Goal: Task Accomplishment & Management: Manage account settings

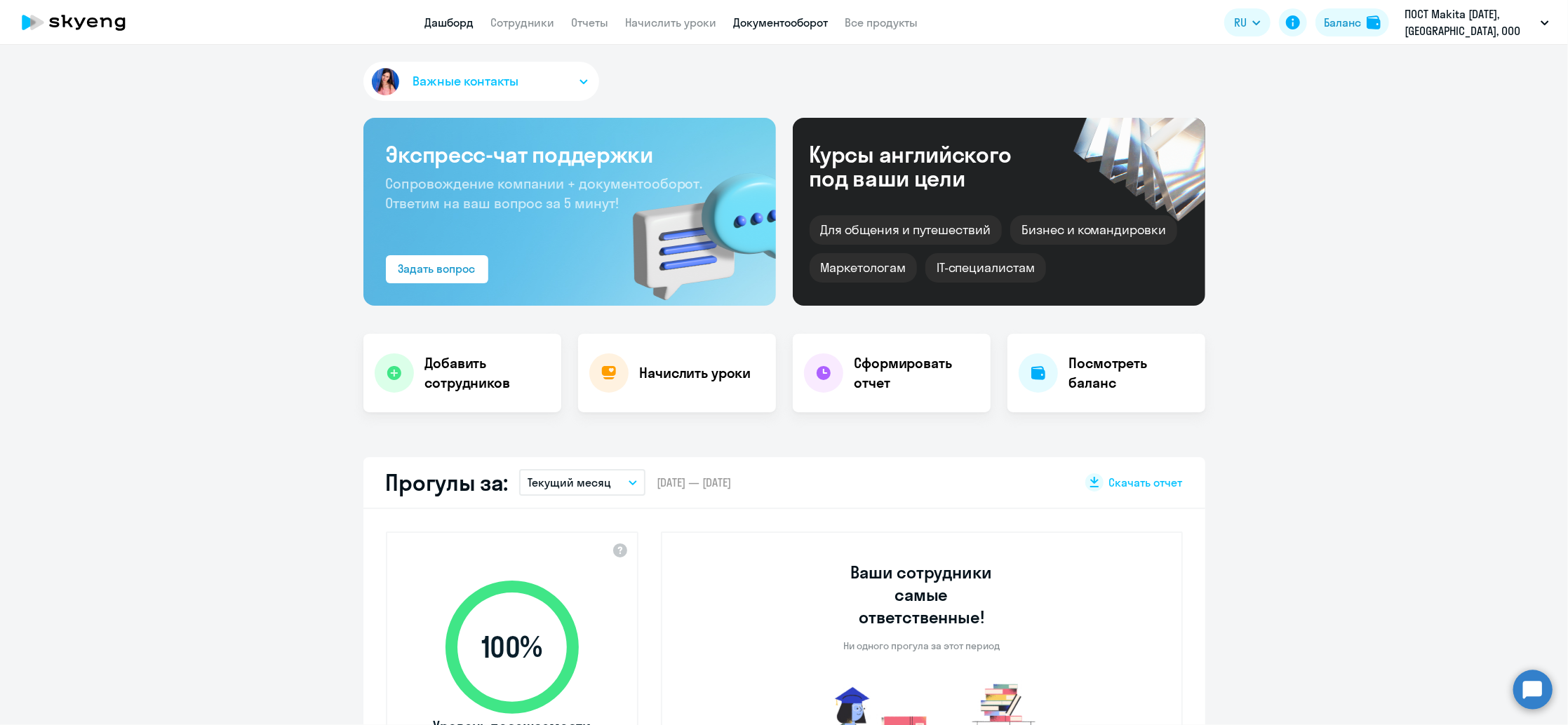
select select "30"
click at [754, 24] on link "Документооборот" at bounding box center [781, 22] width 95 height 14
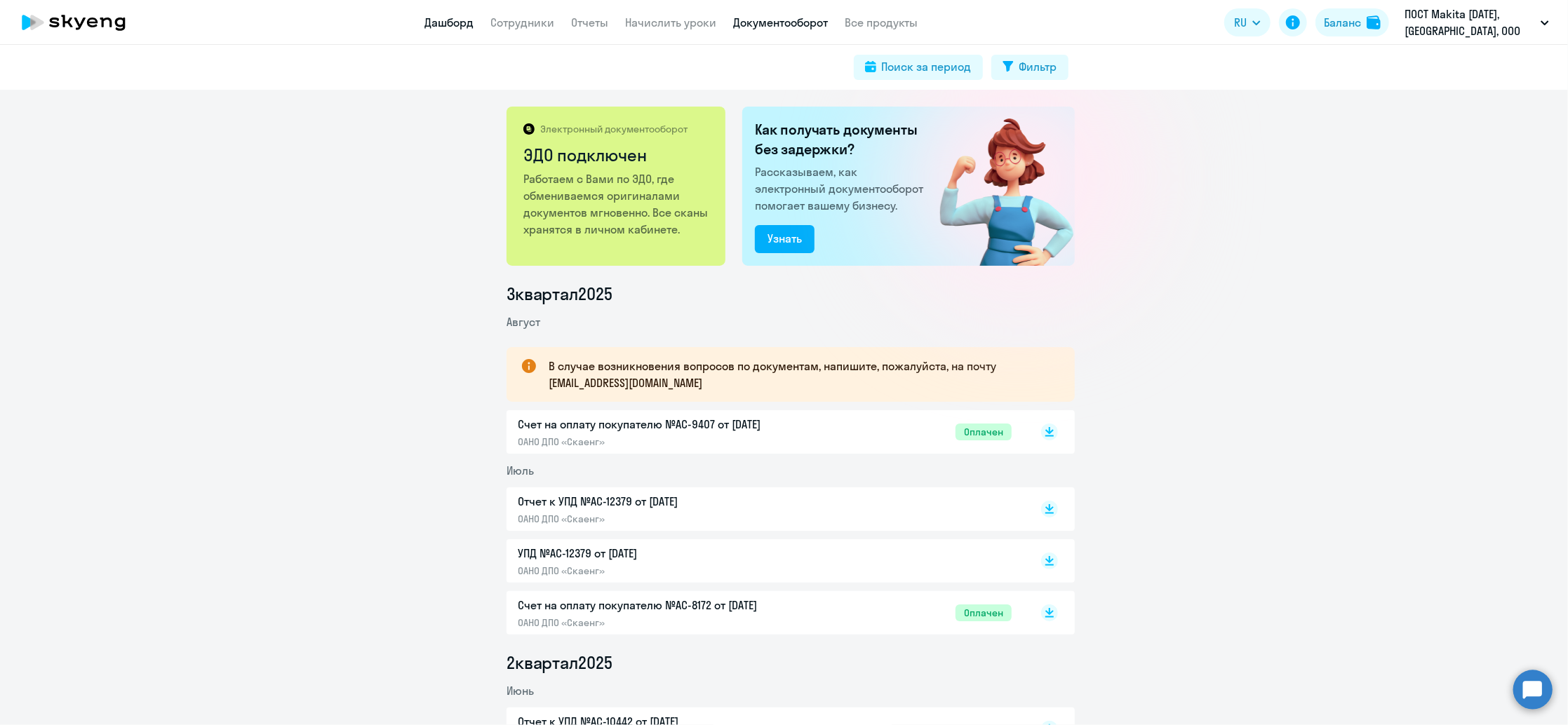
click at [458, 24] on link "Дашборд" at bounding box center [450, 22] width 49 height 14
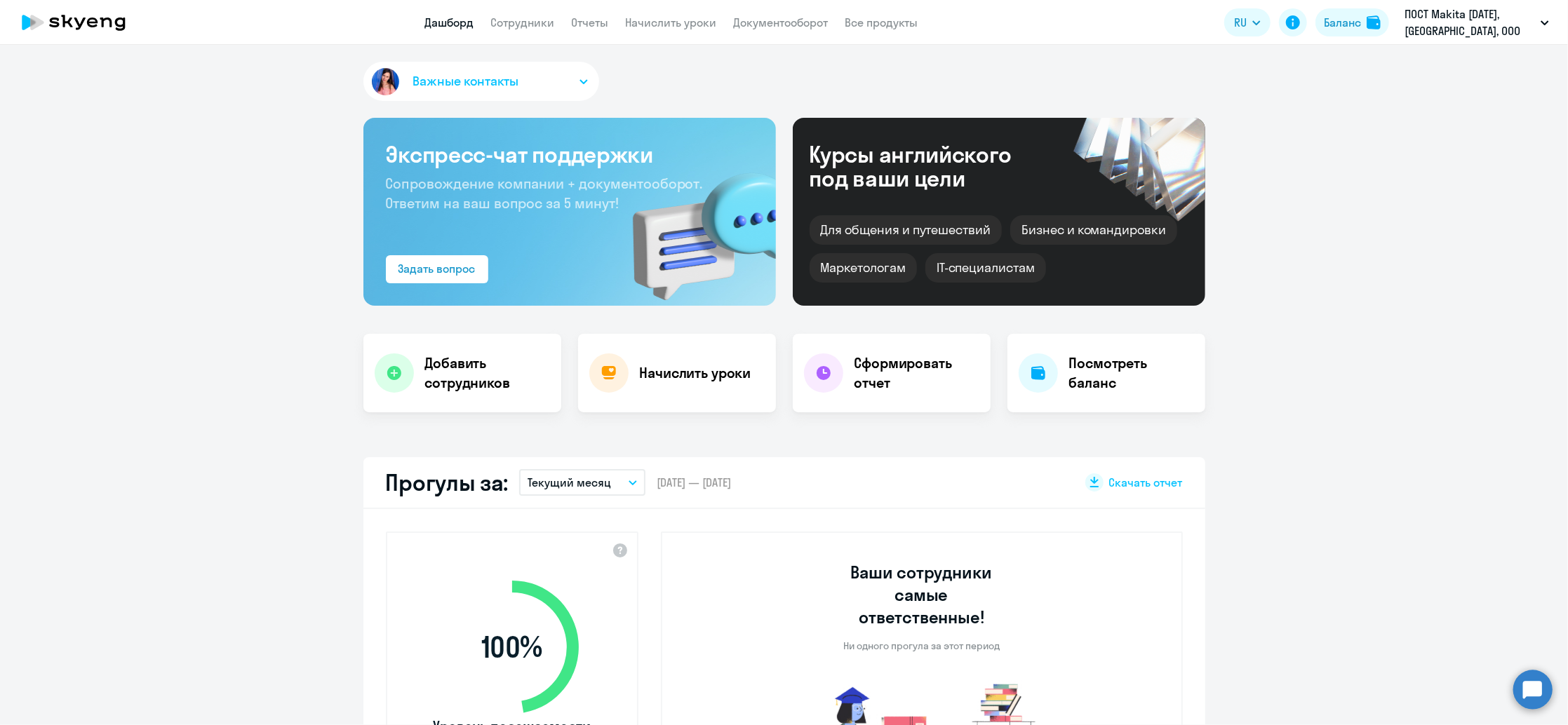
scroll to position [281, 0]
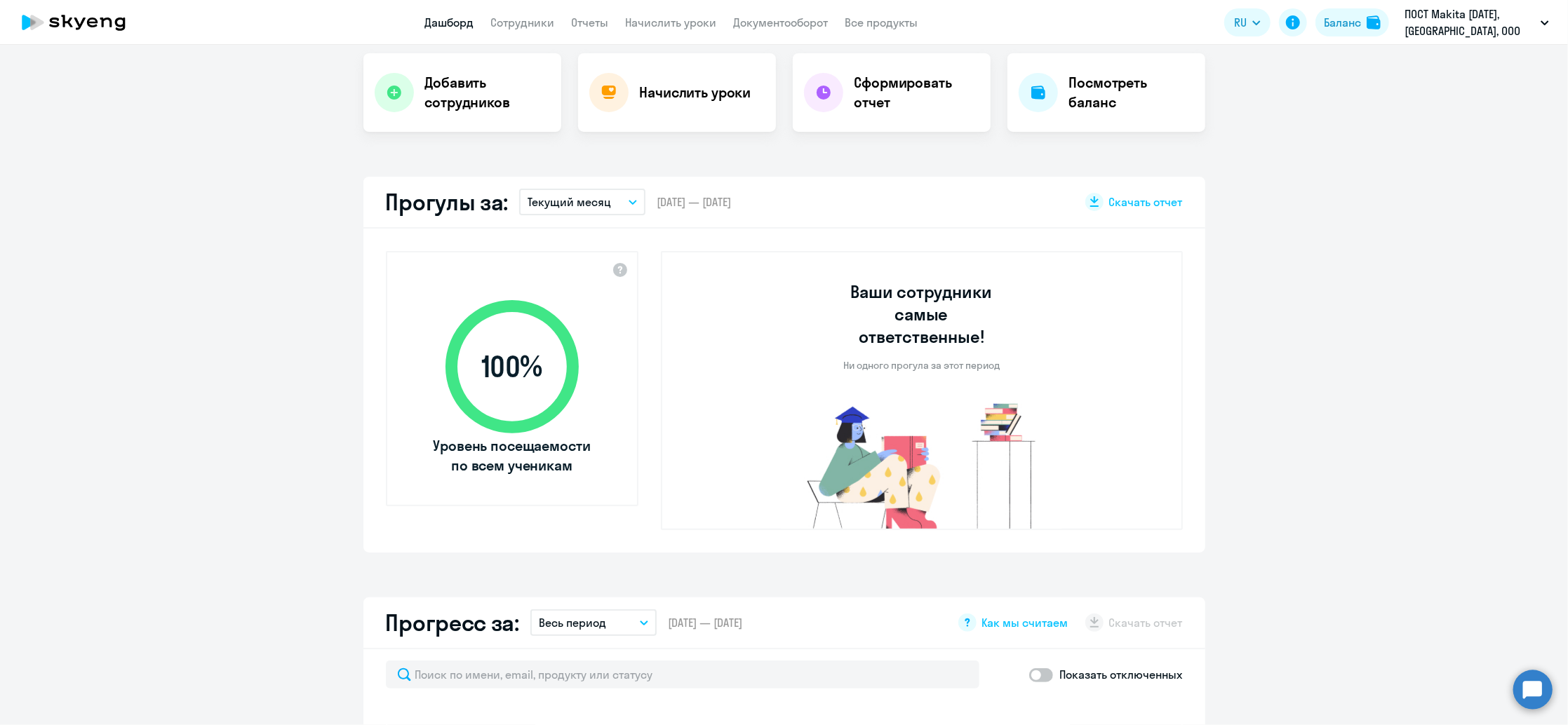
click at [492, 375] on span "100 %" at bounding box center [512, 366] width 162 height 33
select select "30"
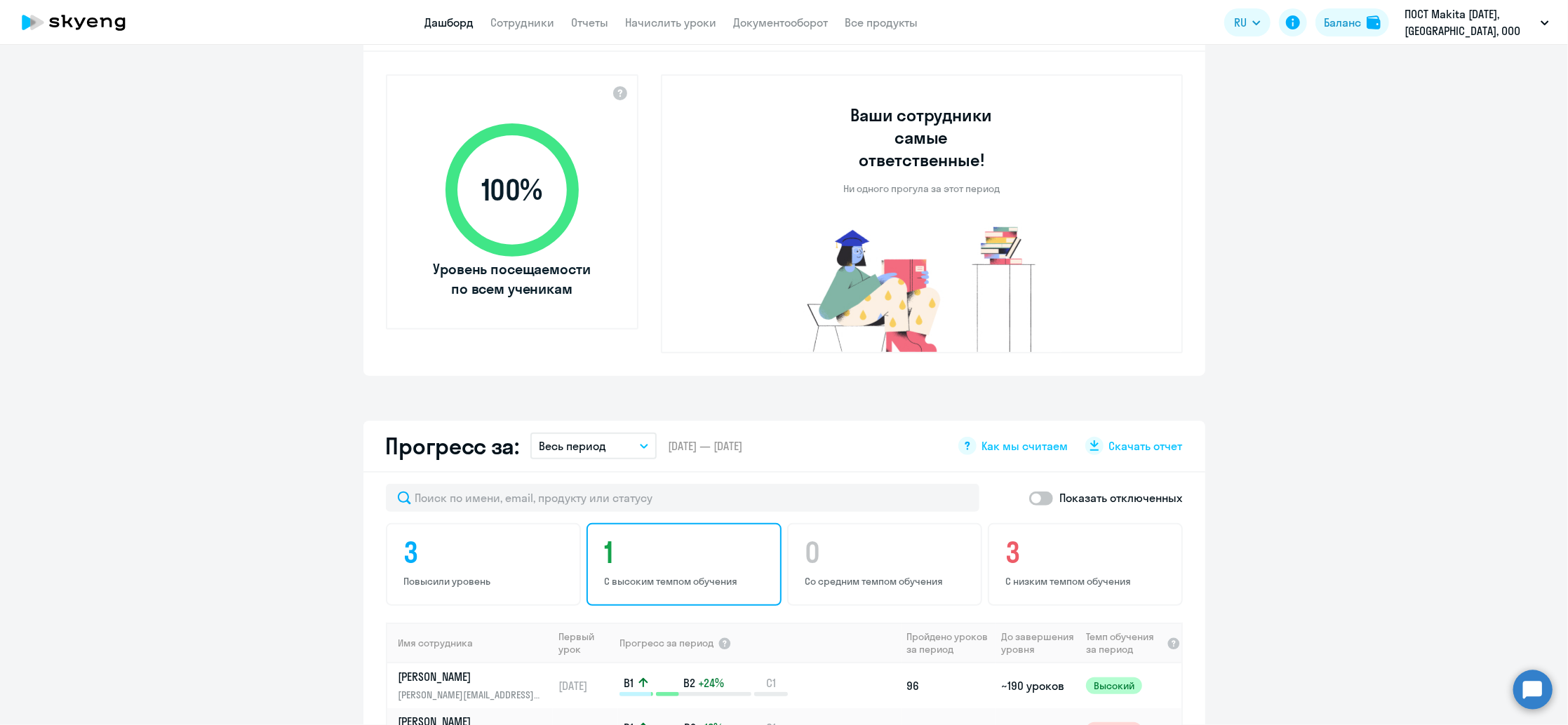
scroll to position [373, 0]
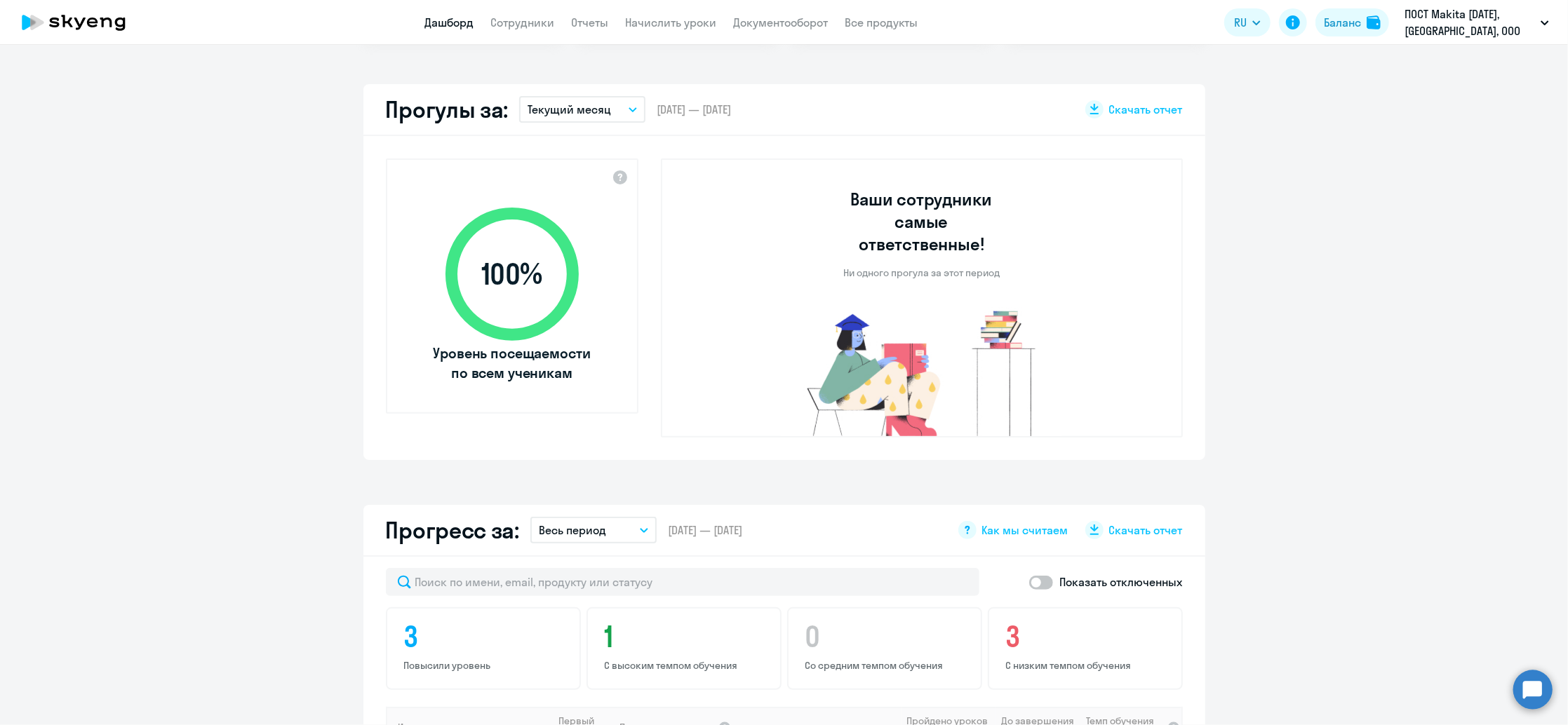
click at [617, 515] on div "Прогресс за: Весь период – [DATE] — [DATE] Как мы считаем Скачать отчет" at bounding box center [784, 531] width 842 height 52
click at [615, 517] on button "Весь период" at bounding box center [594, 530] width 126 height 27
click at [677, 339] on div "Ваши сотрудники самые ответственные! Ни одного прогула за этот период" at bounding box center [922, 298] width 522 height 279
click at [596, 110] on p "Текущий месяц" at bounding box center [569, 109] width 84 height 17
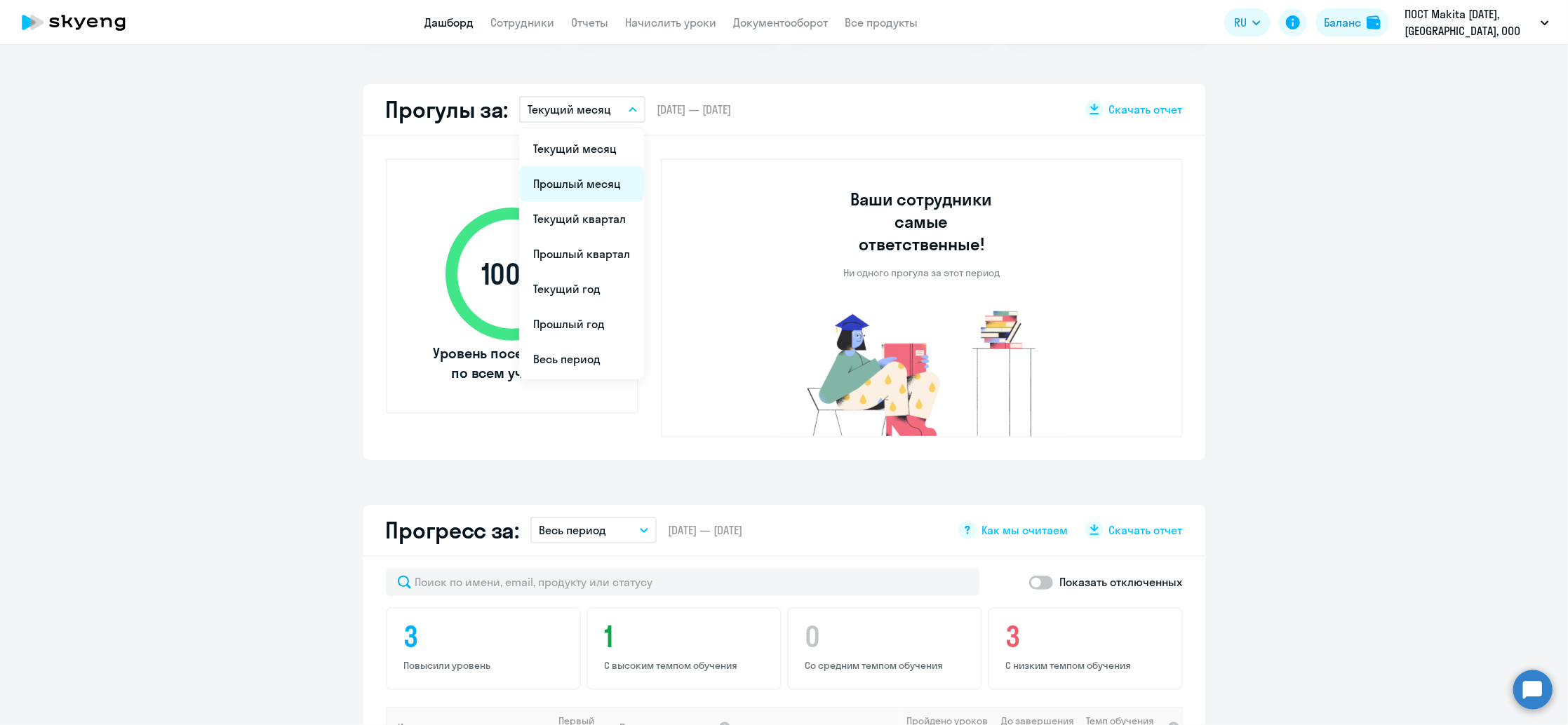
click at [575, 179] on li "Прошлый месяц" at bounding box center [582, 183] width 125 height 35
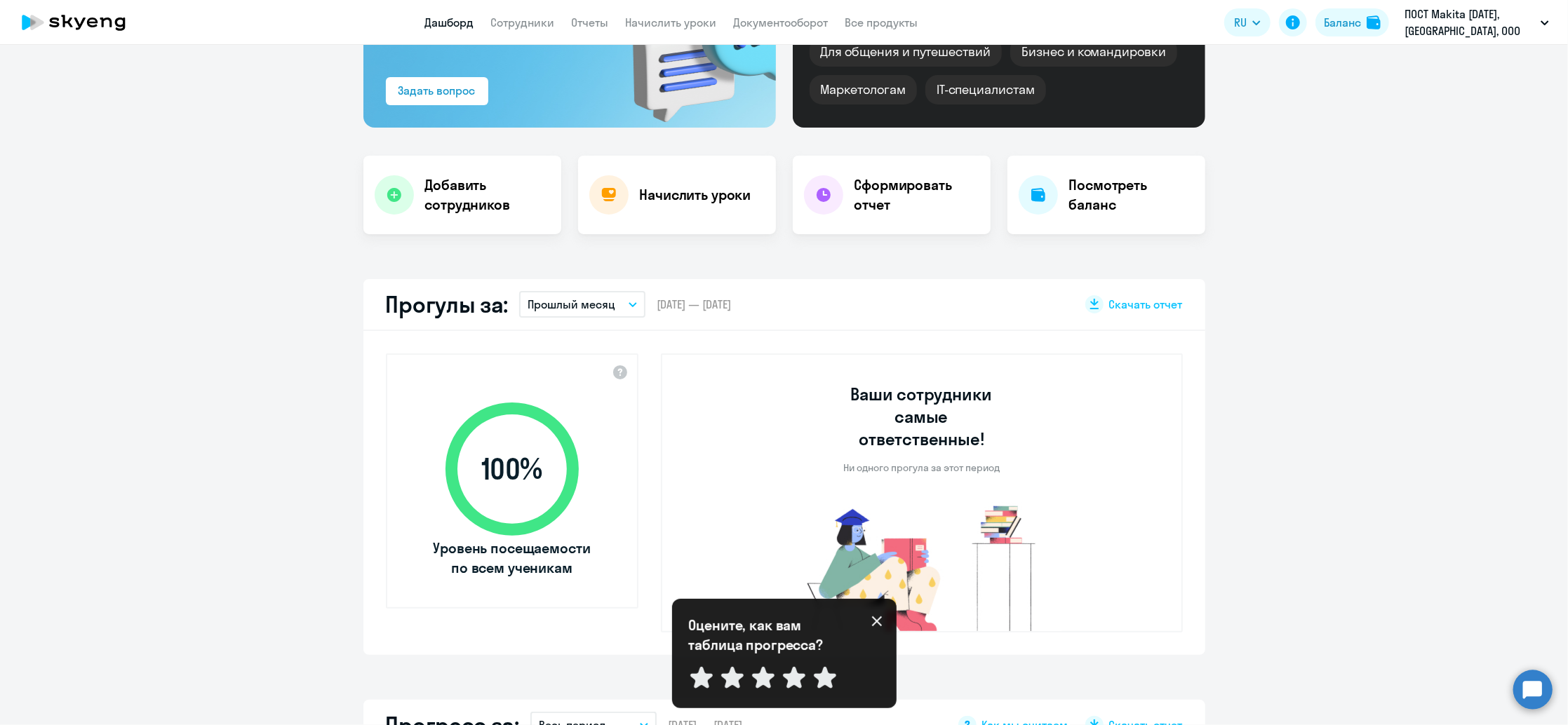
scroll to position [0, 0]
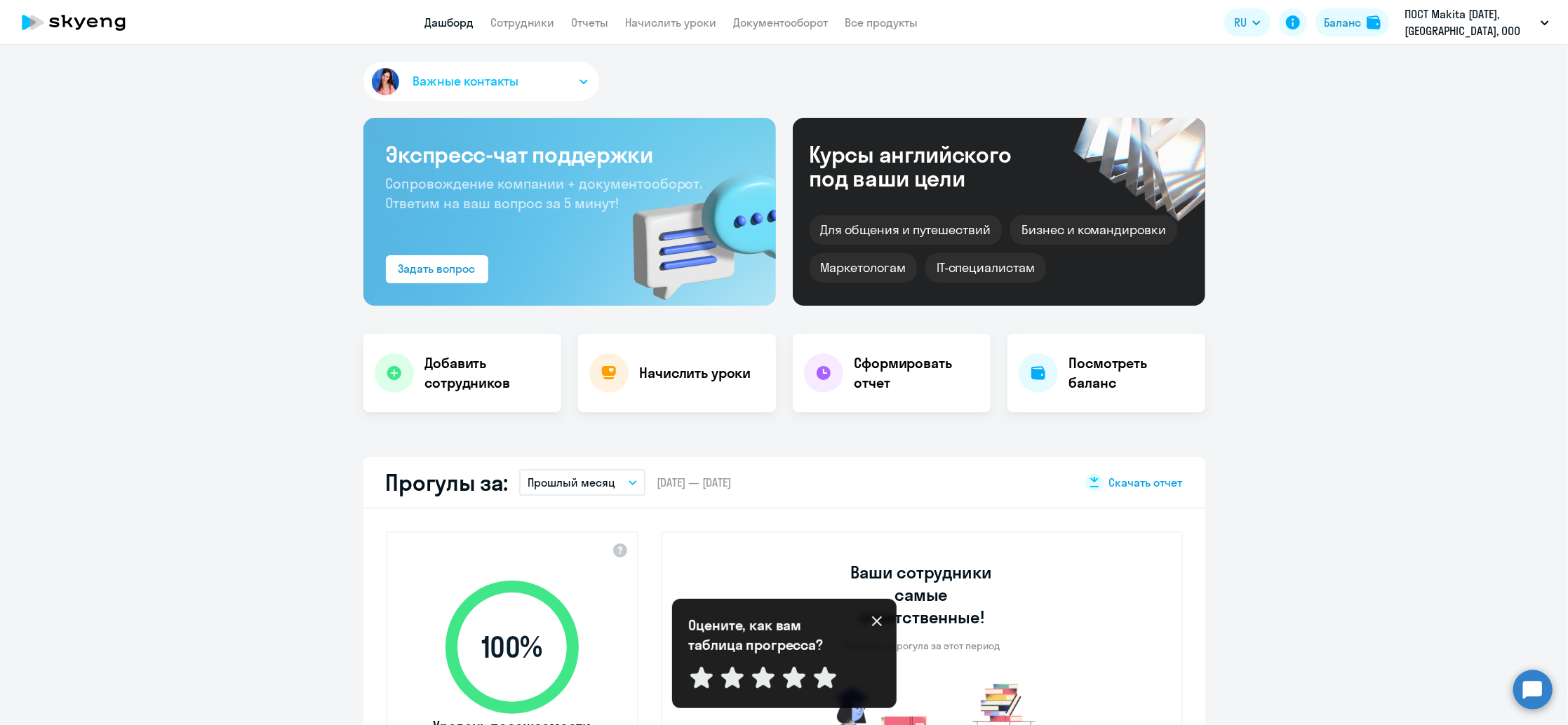
click at [1149, 473] on div "Скачать отчет" at bounding box center [1134, 482] width 98 height 19
click at [766, 30] on app-menu-item-link "Документооборот" at bounding box center [781, 23] width 95 height 18
click at [767, 24] on link "Документооборот" at bounding box center [781, 22] width 95 height 14
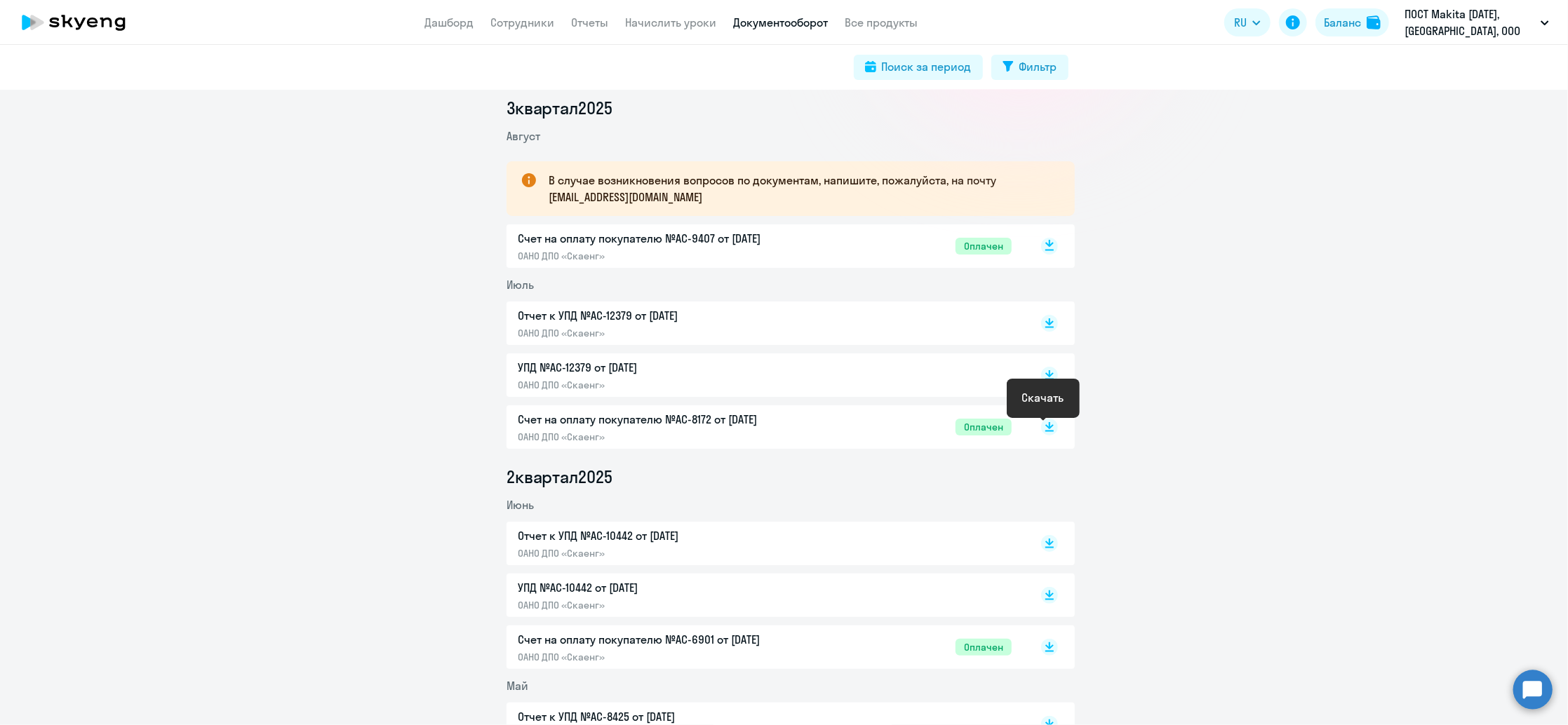
scroll to position [187, 0]
